Goal: Transaction & Acquisition: Purchase product/service

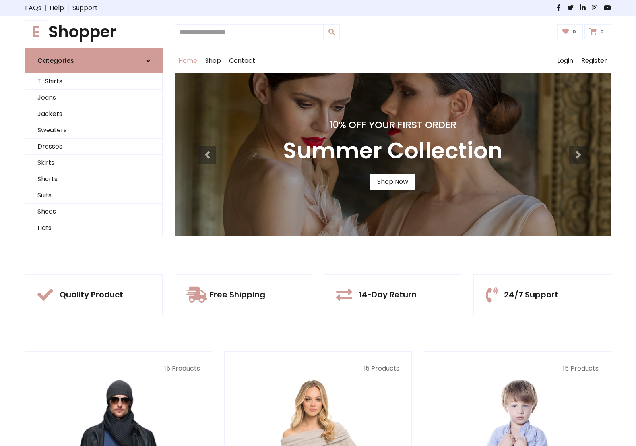
click at [318, 223] on div "10% Off Your First Order Summer Collection Shop Now" at bounding box center [393, 155] width 436 height 163
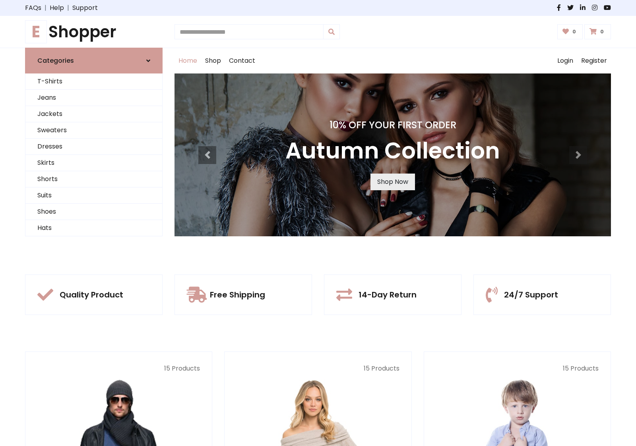
click at [392, 182] on link "Shop Now" at bounding box center [392, 182] width 45 height 17
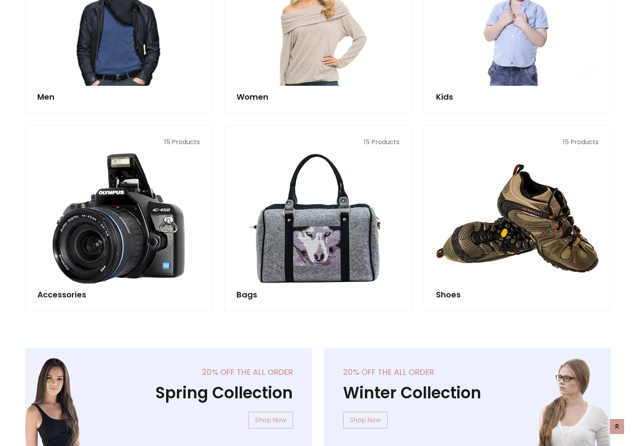
scroll to position [793, 0]
